Goal: Information Seeking & Learning: Find specific fact

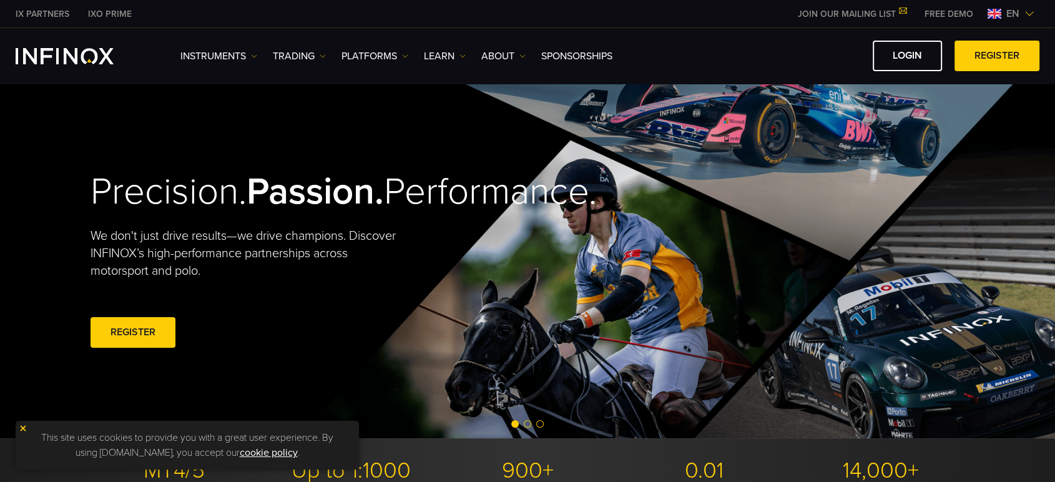
click at [515, 55] on link "ABOUT" at bounding box center [503, 56] width 44 height 15
click at [495, 56] on link "ABOUT" at bounding box center [503, 56] width 44 height 15
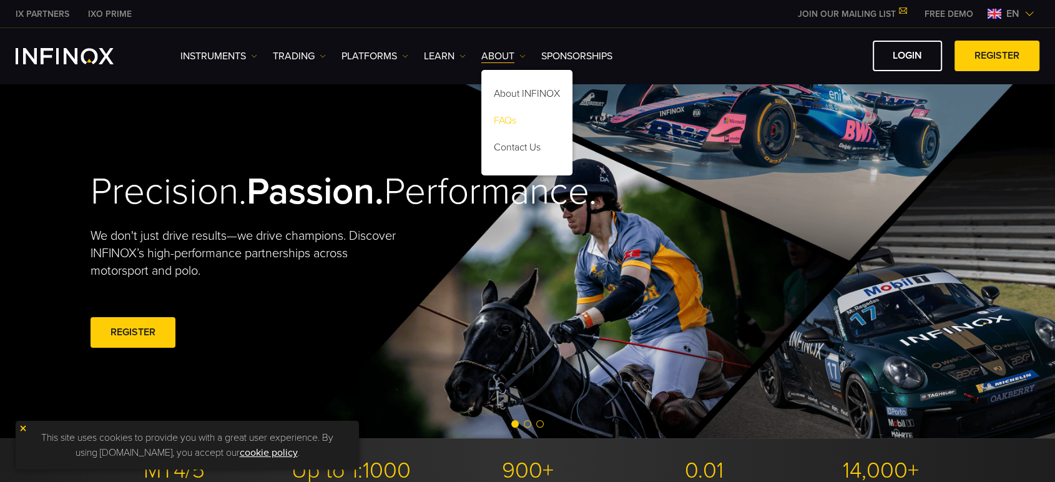
click at [509, 120] on link "FAQs" at bounding box center [526, 122] width 91 height 27
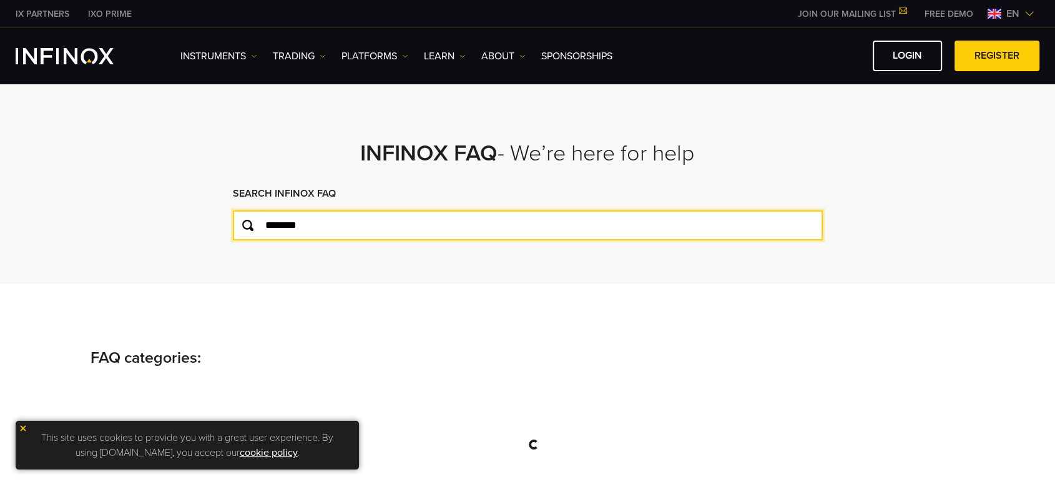
type input "********"
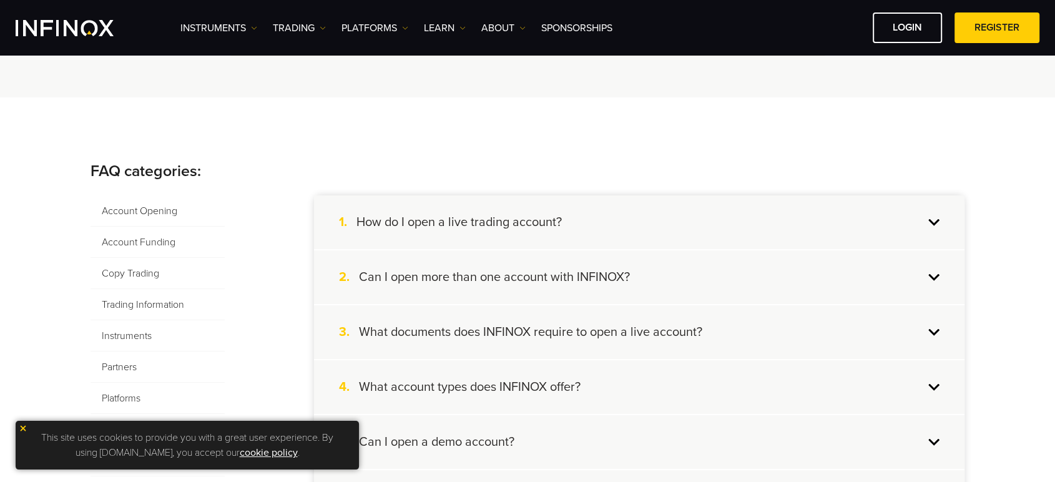
scroll to position [139, 0]
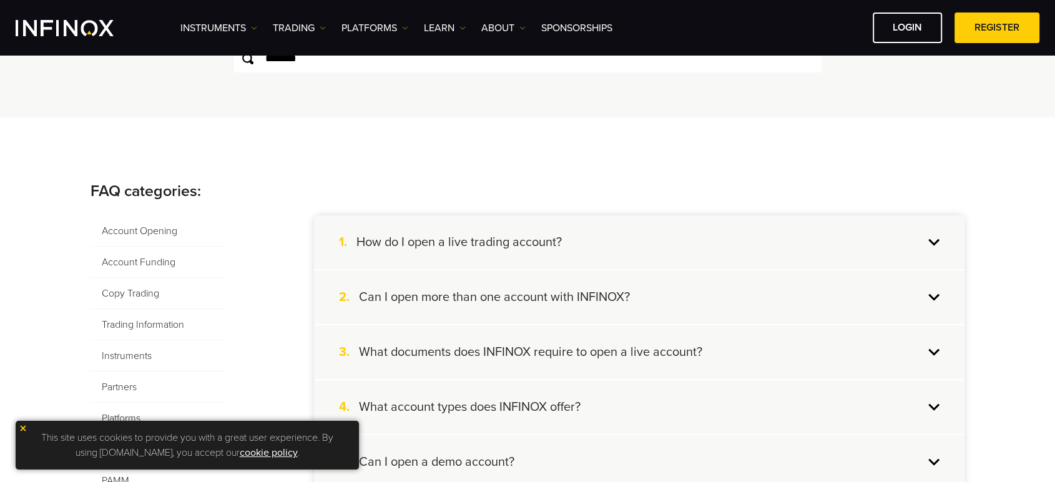
click at [140, 263] on span "Account Funding" at bounding box center [157, 262] width 134 height 31
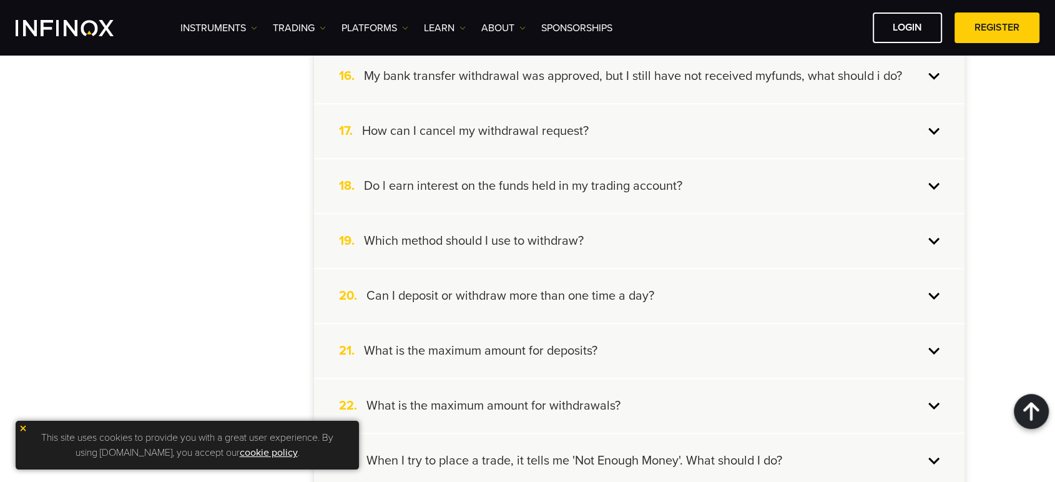
scroll to position [1109, 0]
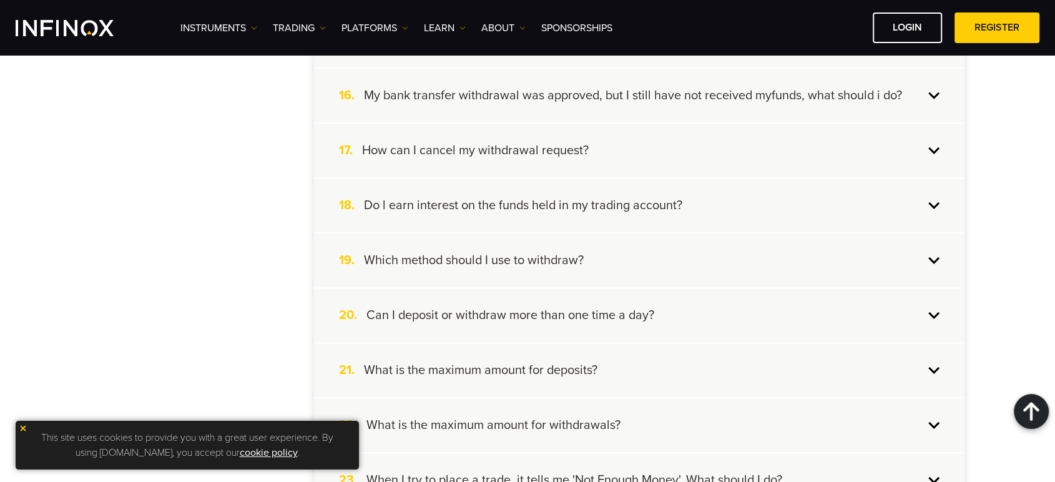
click at [486, 255] on h4 "Which method should I use to withdraw?" at bounding box center [474, 260] width 220 height 16
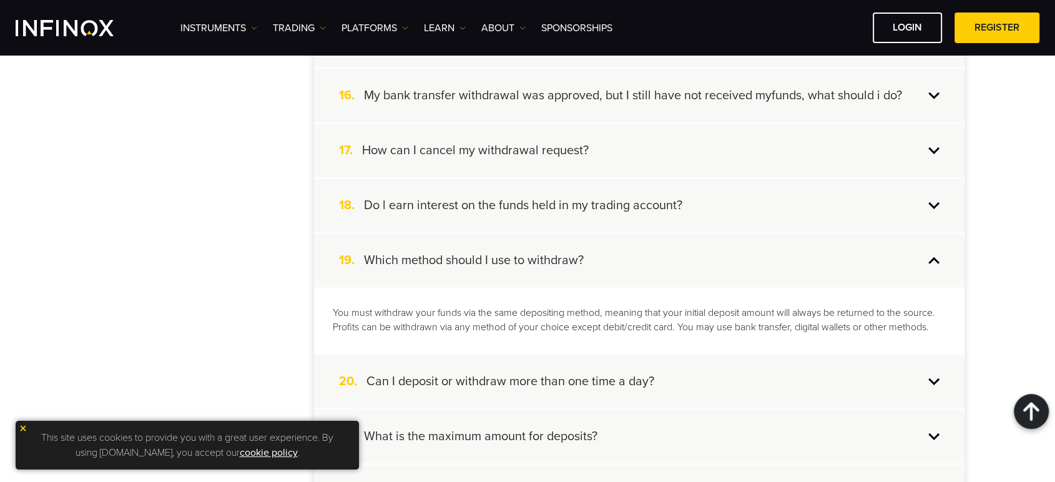
click at [419, 311] on p "You must withdraw your funds via the same depositing method, meaning that your …" at bounding box center [639, 320] width 613 height 29
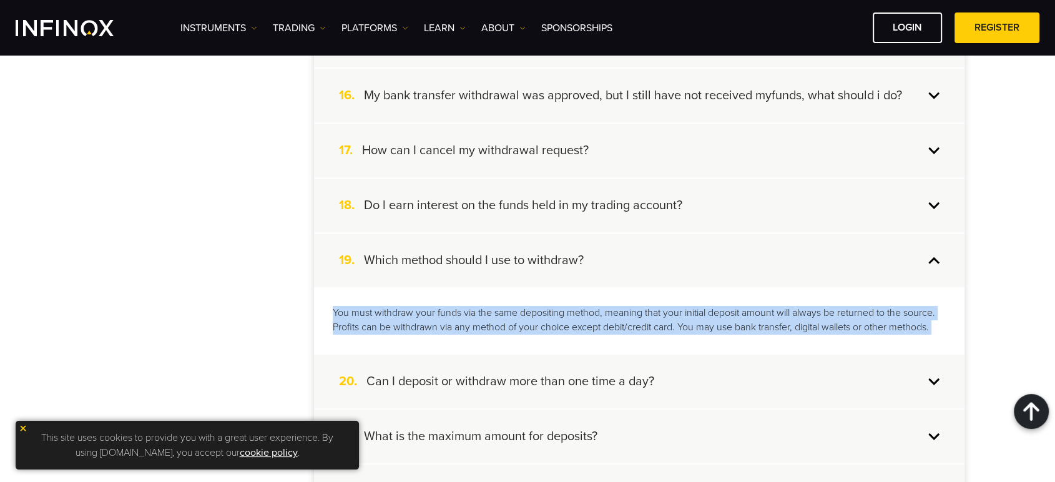
click at [419, 311] on p "You must withdraw your funds via the same depositing method, meaning that your …" at bounding box center [639, 320] width 613 height 29
copy ul "You must withdraw your funds via the same depositing method, meaning that your …"
